Goal: Find specific page/section: Find specific page/section

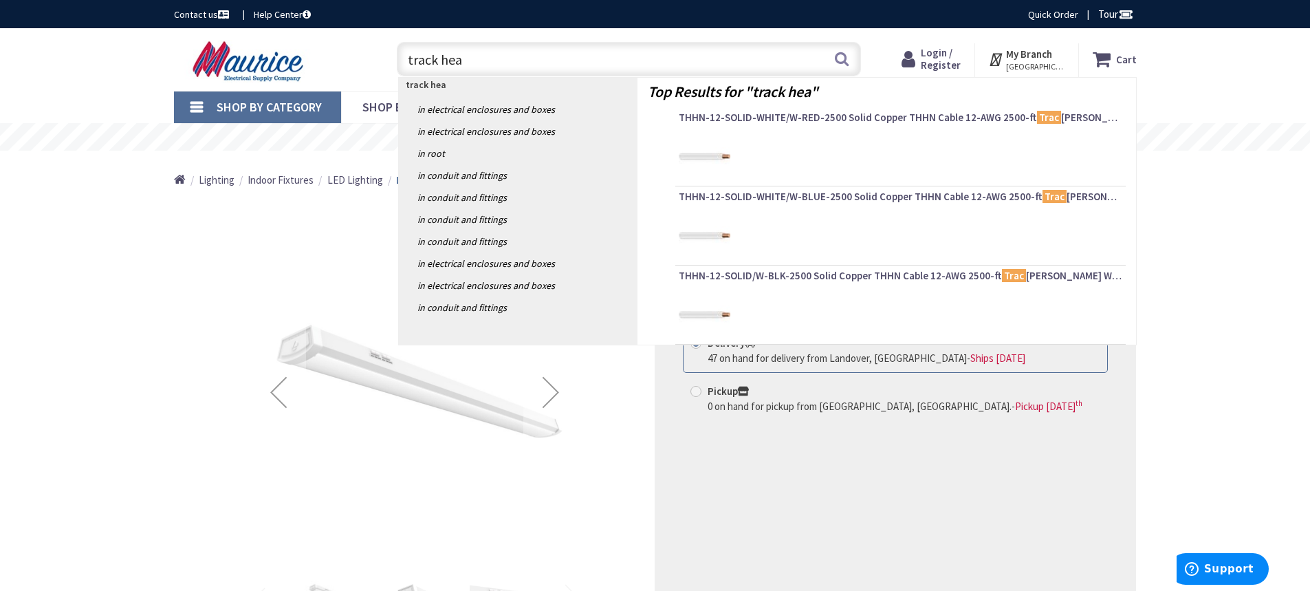
type input "track head"
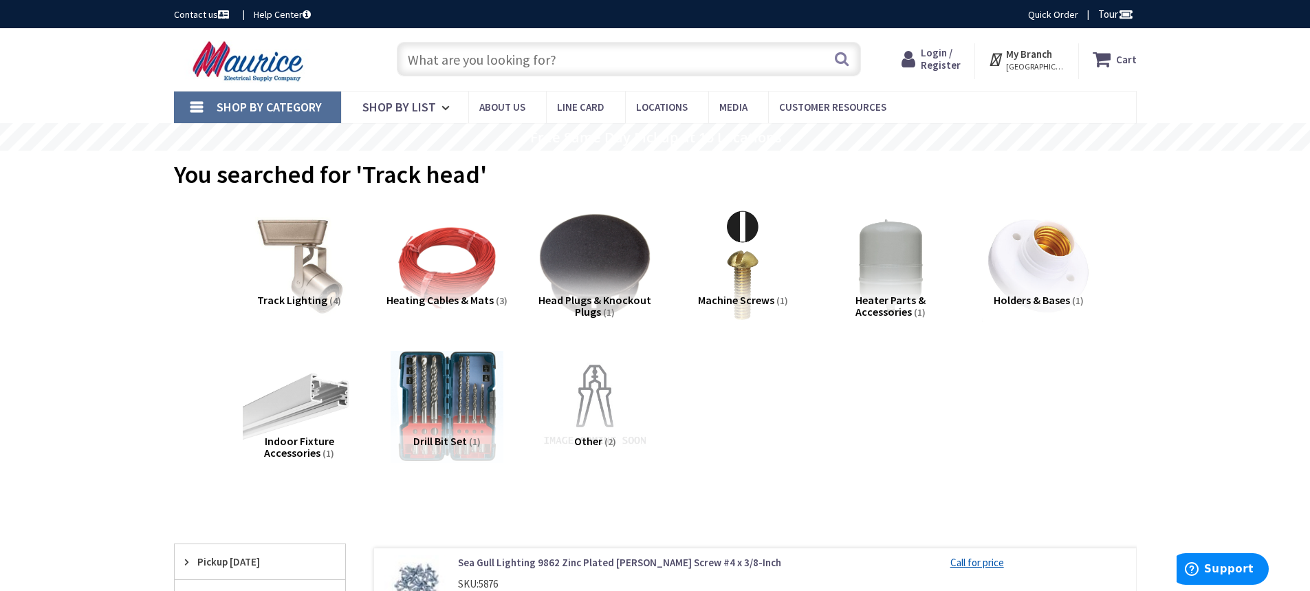
click at [455, 52] on input "text" at bounding box center [629, 59] width 464 height 34
paste input "R551-BL"
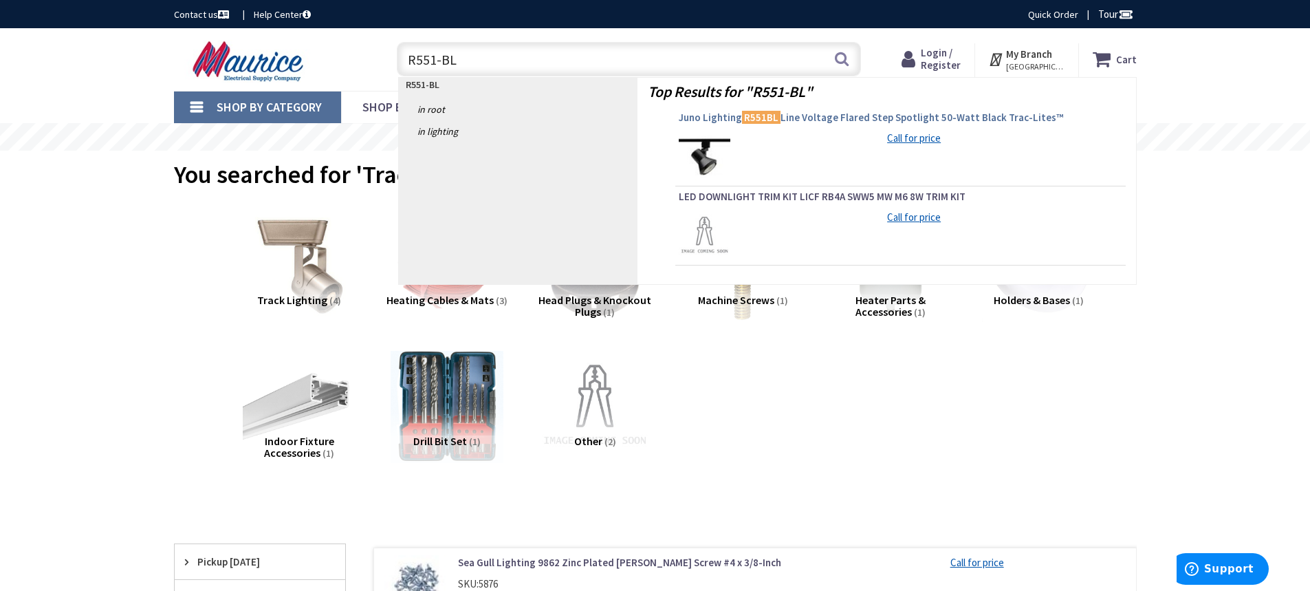
type input "R551-BL"
click at [800, 115] on span "Juno Lighting R551BL Line Voltage Flared Step Spotlight 50-Watt Black Trac-Lite…" at bounding box center [901, 118] width 444 height 14
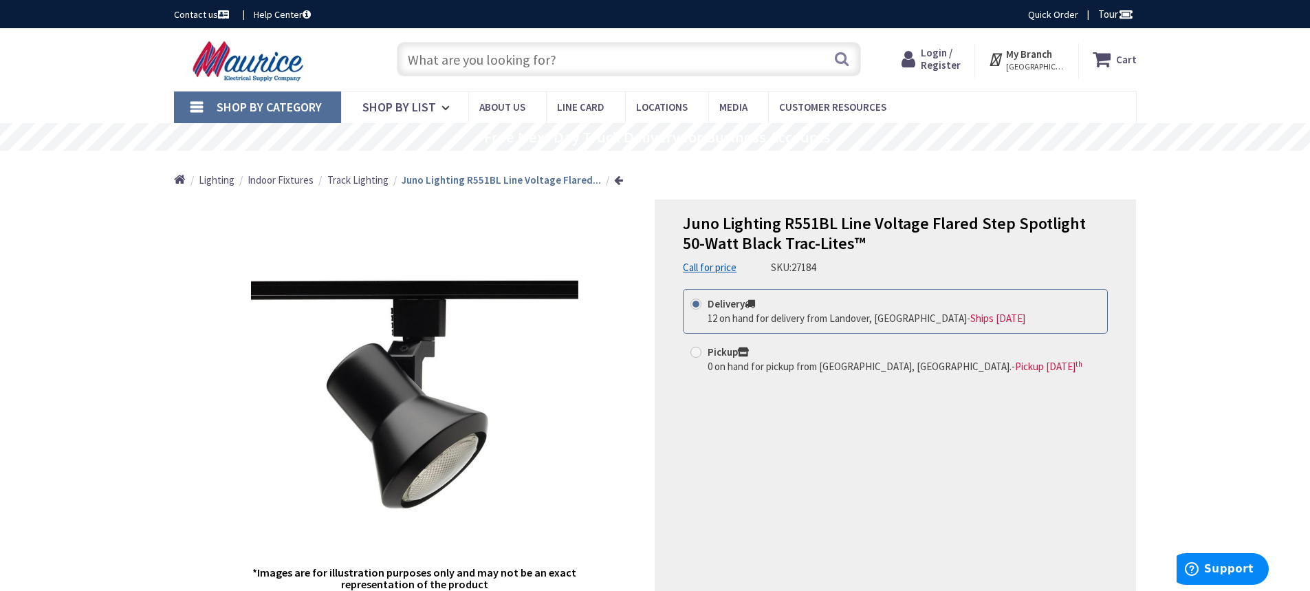
click at [505, 58] on input "text" at bounding box center [629, 59] width 464 height 34
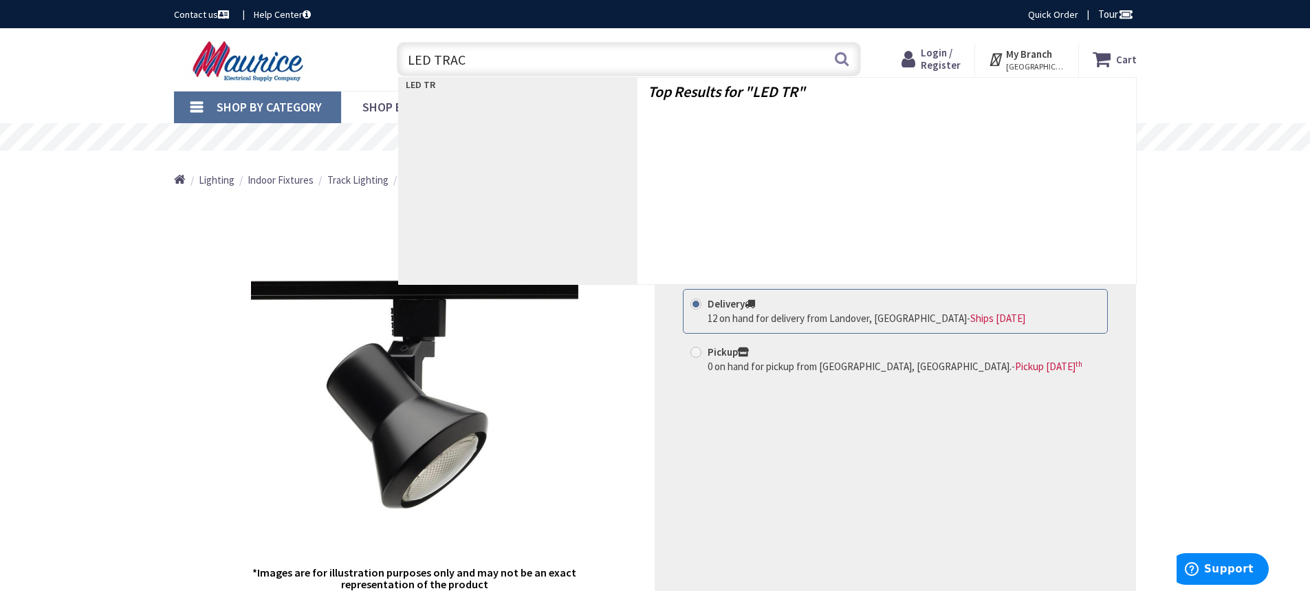
type input "LED TRACK"
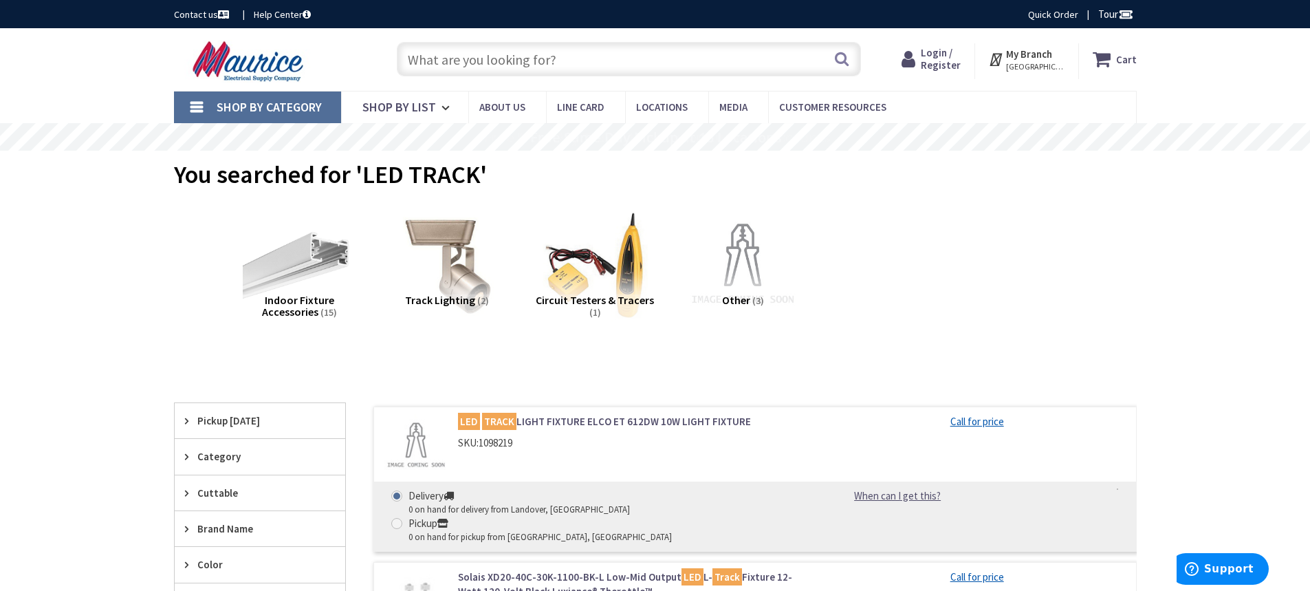
click at [455, 297] on span "Track Lighting" at bounding box center [440, 300] width 70 height 14
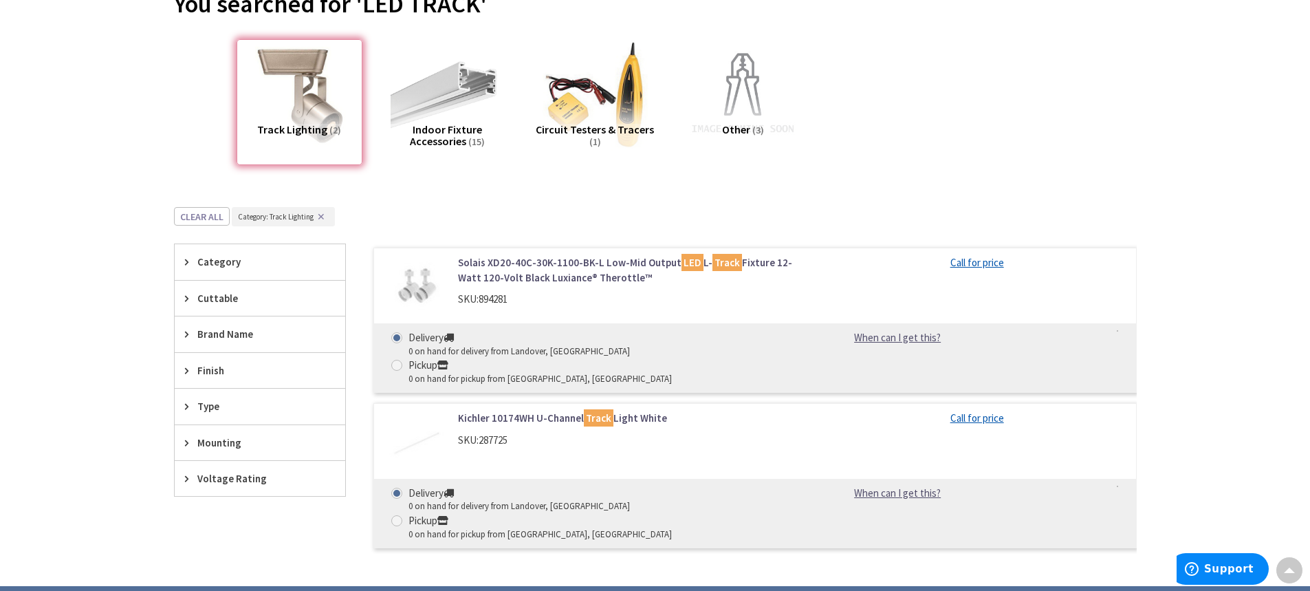
scroll to position [34, 0]
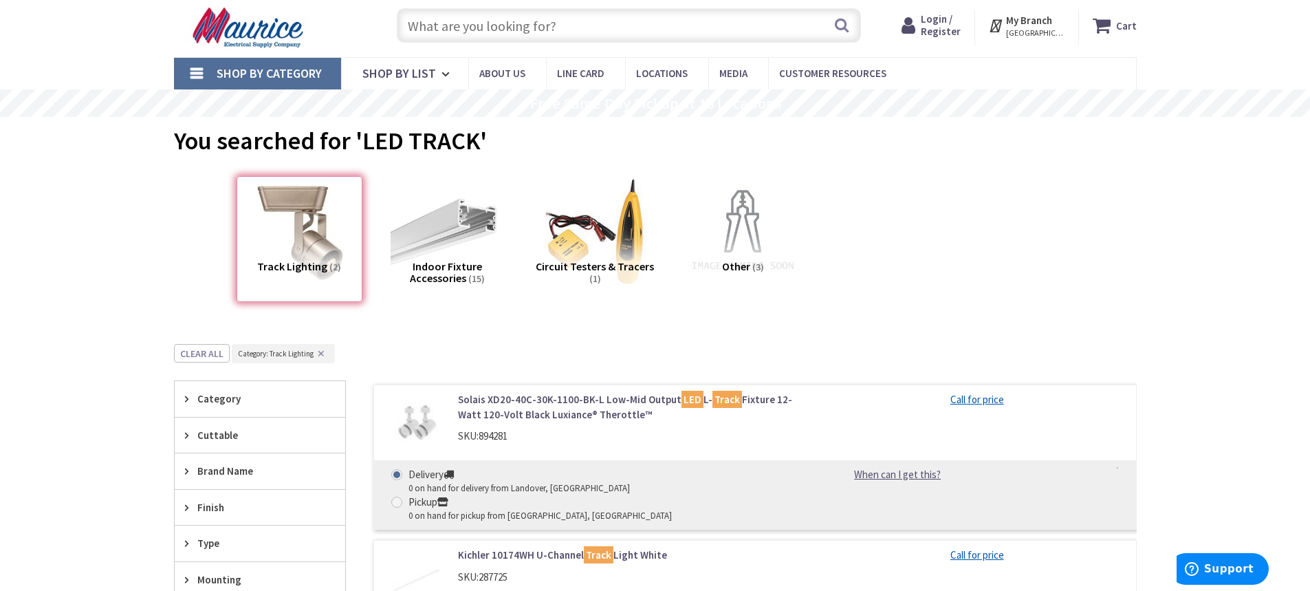
click at [444, 32] on input "text" at bounding box center [629, 25] width 464 height 34
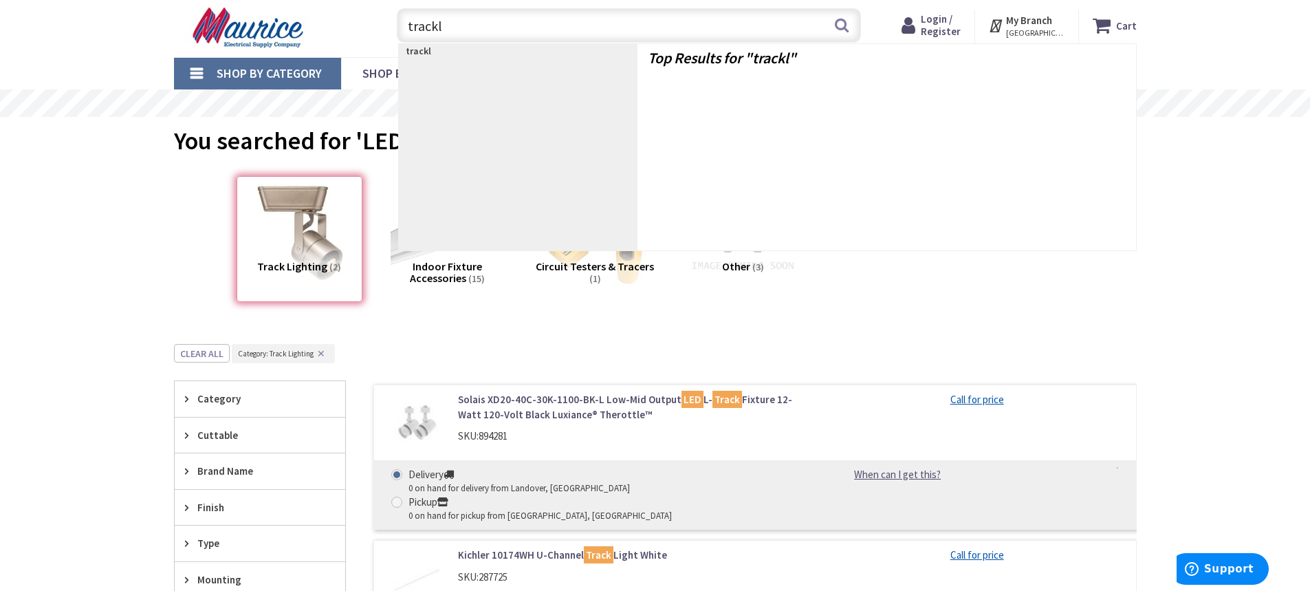
type input "track"
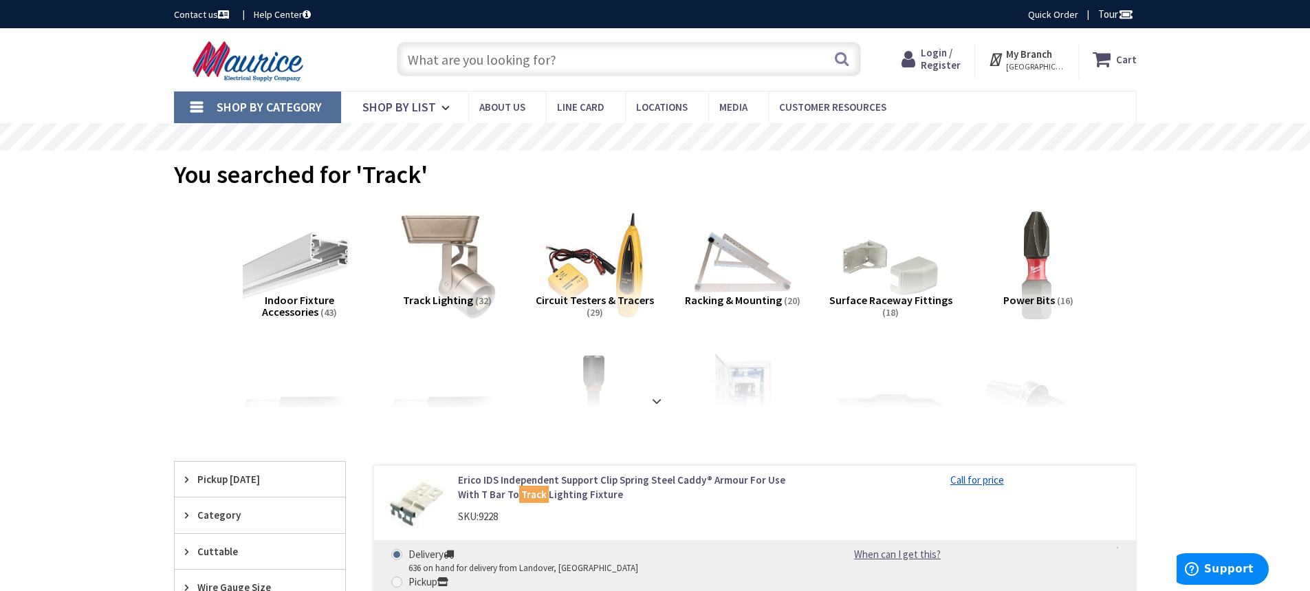
click at [442, 279] on img at bounding box center [447, 265] width 125 height 125
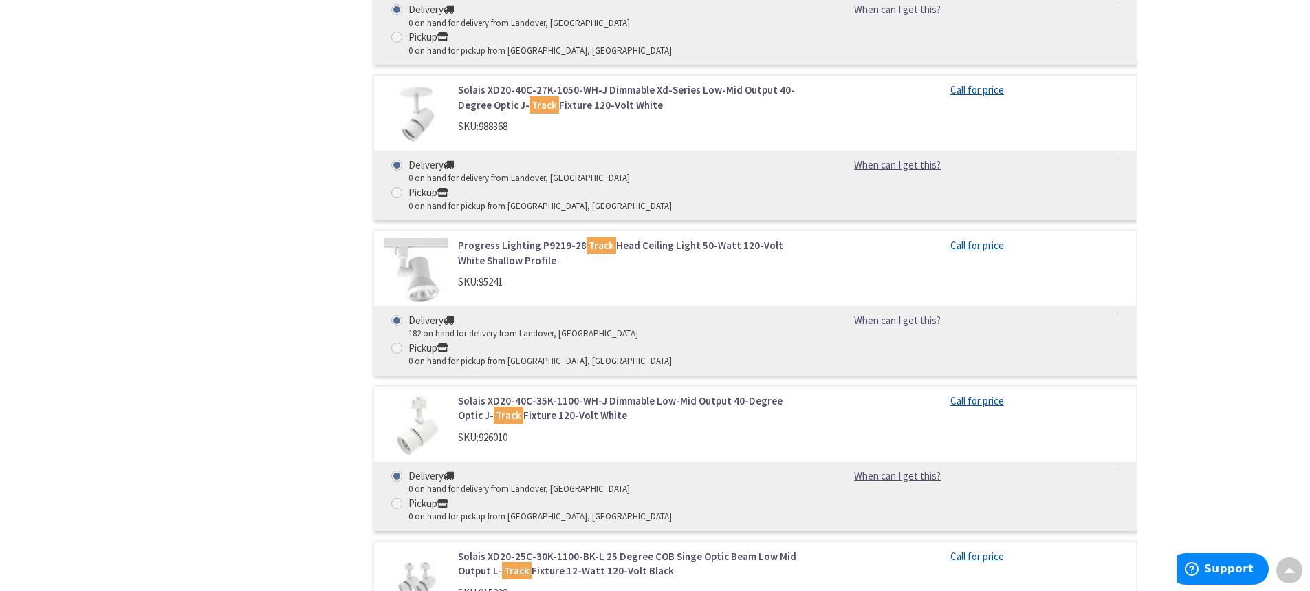
scroll to position [4219, 0]
